Goal: Register for event/course

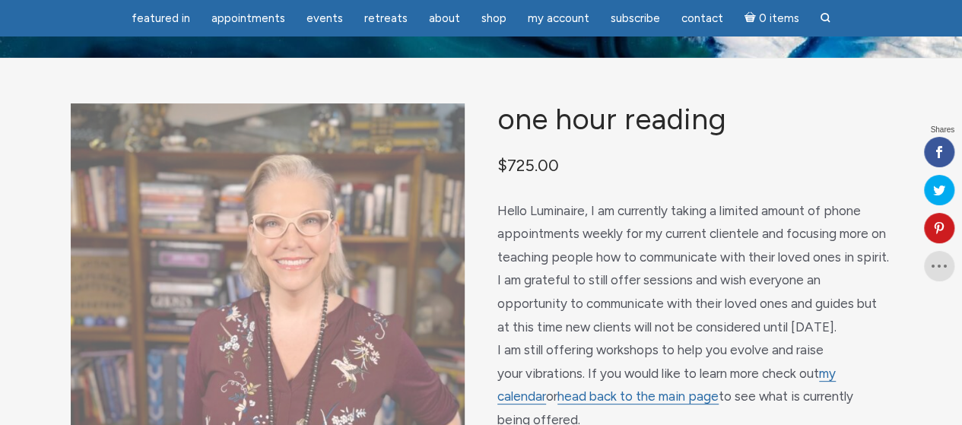
scroll to position [152, 0]
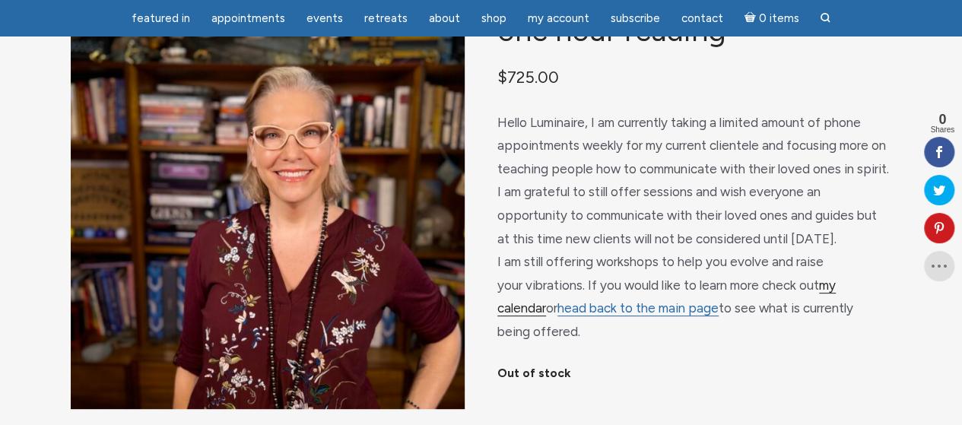
click at [835, 280] on link "my calendar" at bounding box center [666, 297] width 338 height 40
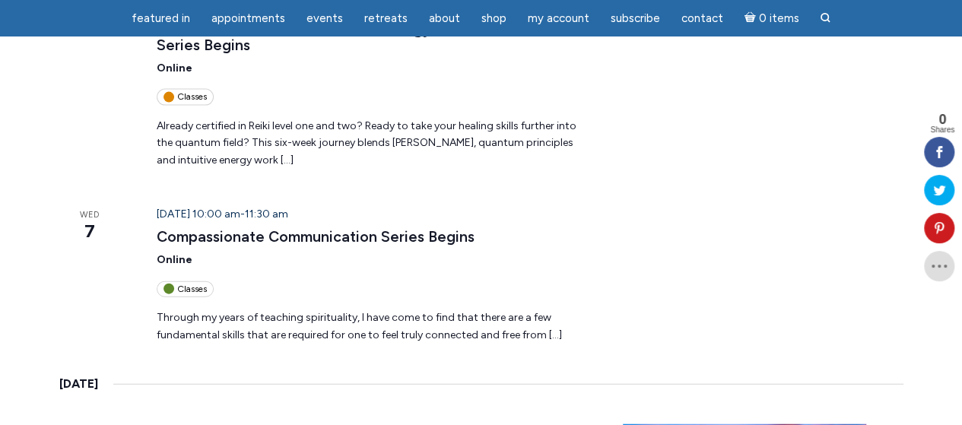
scroll to position [1672, 0]
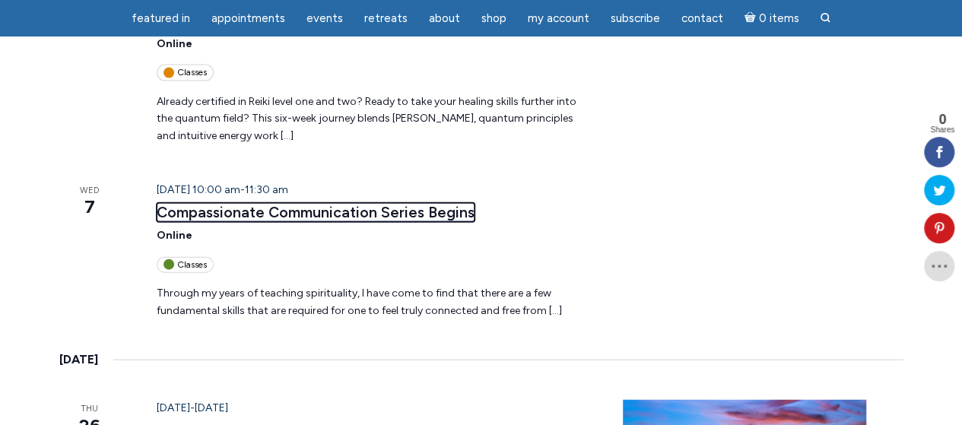
click at [321, 203] on link "Compassionate Communication Series Begins" at bounding box center [316, 212] width 318 height 19
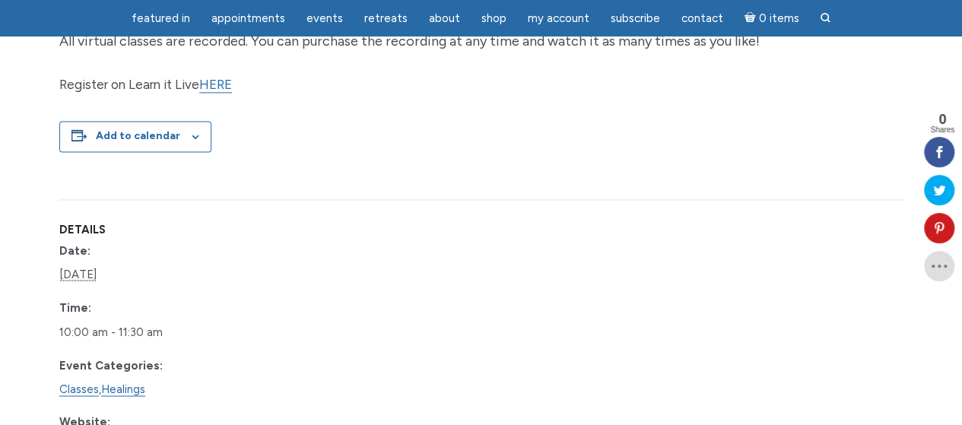
scroll to position [988, 0]
